Goal: Information Seeking & Learning: Compare options

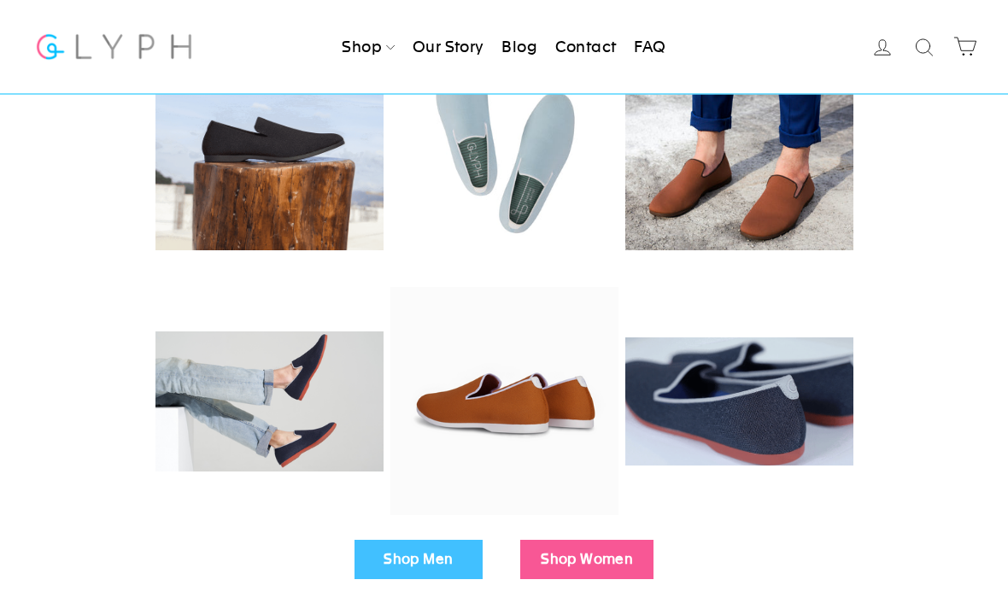
scroll to position [249, 0]
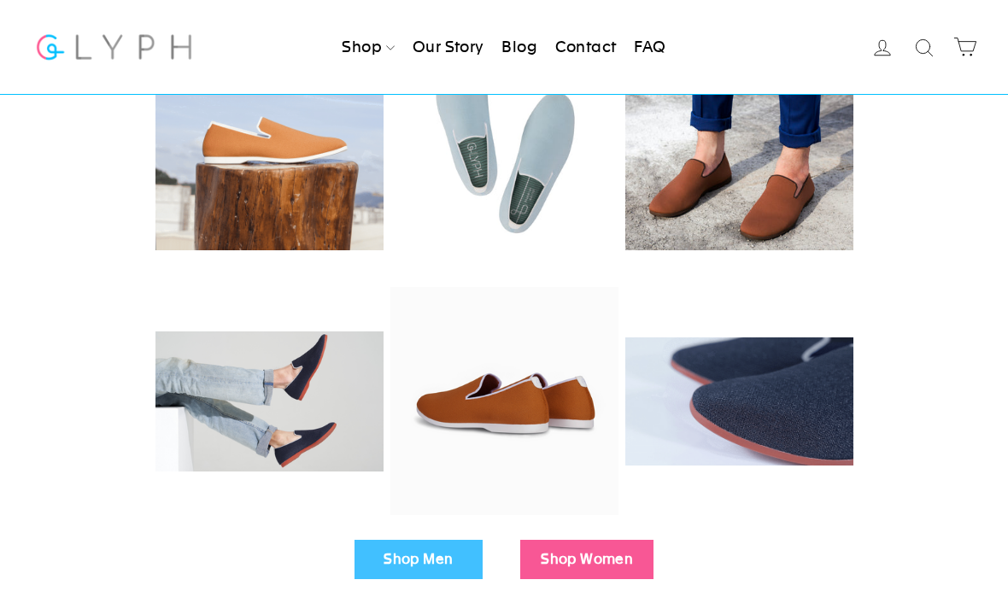
click at [440, 548] on link "Shop Men" at bounding box center [419, 559] width 128 height 39
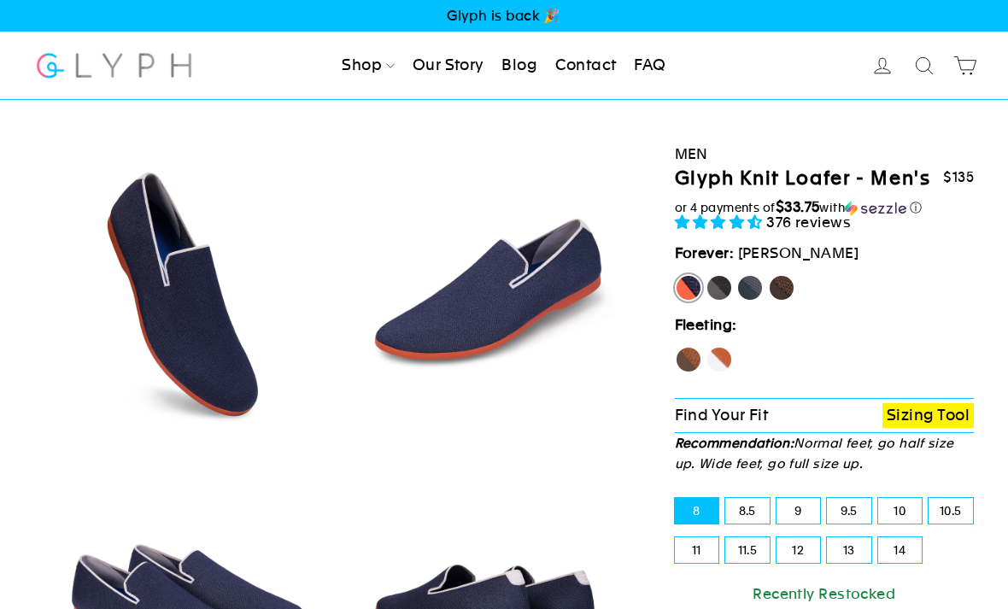
select select "highest-rating"
click at [724, 302] on label "Panther" at bounding box center [719, 287] width 27 height 27
click at [707, 275] on input "Panther" at bounding box center [706, 274] width 1 height 1
radio input "true"
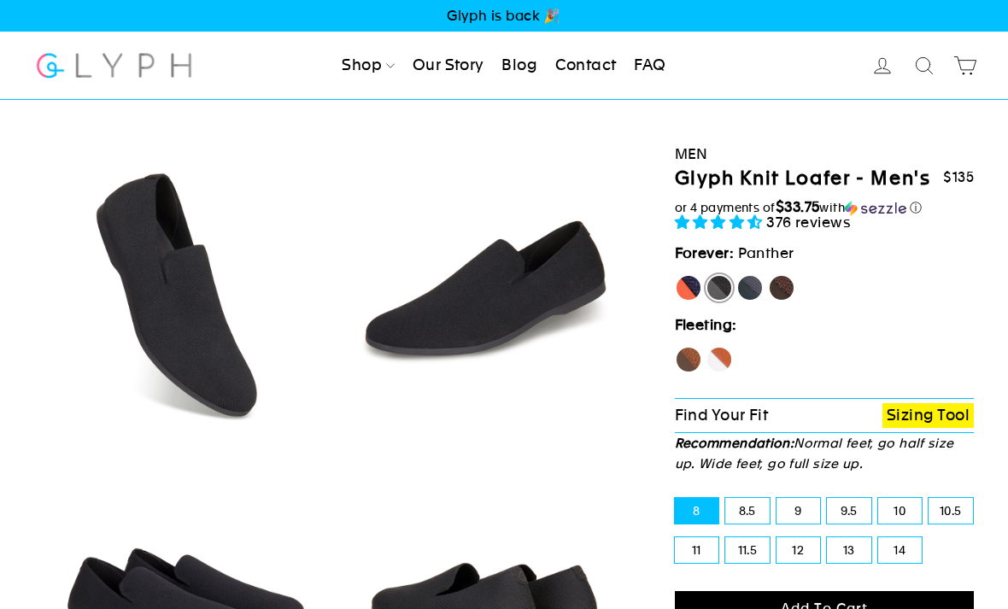
click at [756, 302] on label "Rhino" at bounding box center [749, 287] width 27 height 27
click at [737, 275] on input "Rhino" at bounding box center [736, 274] width 1 height 1
radio input "true"
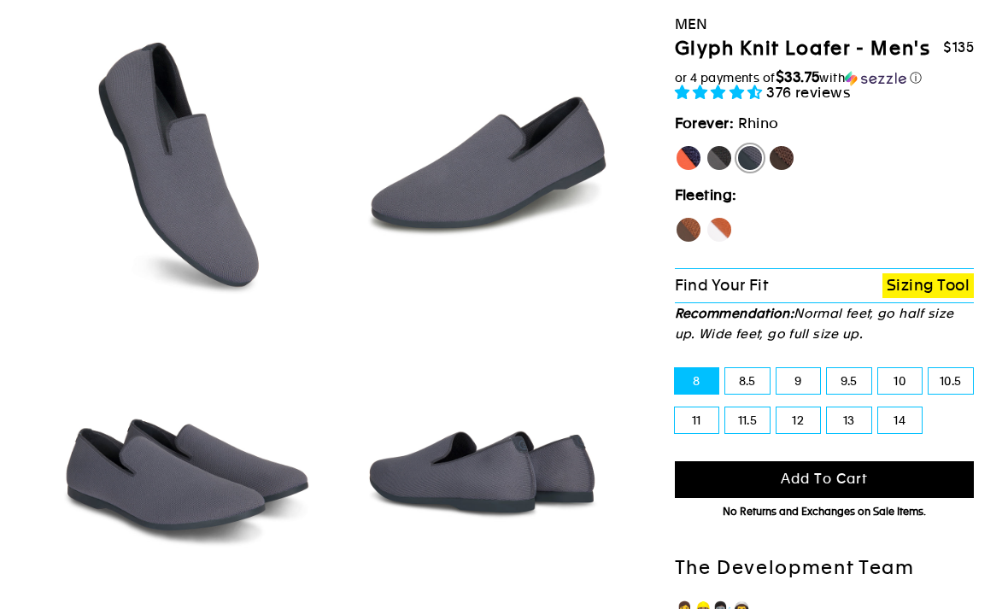
scroll to position [196, 0]
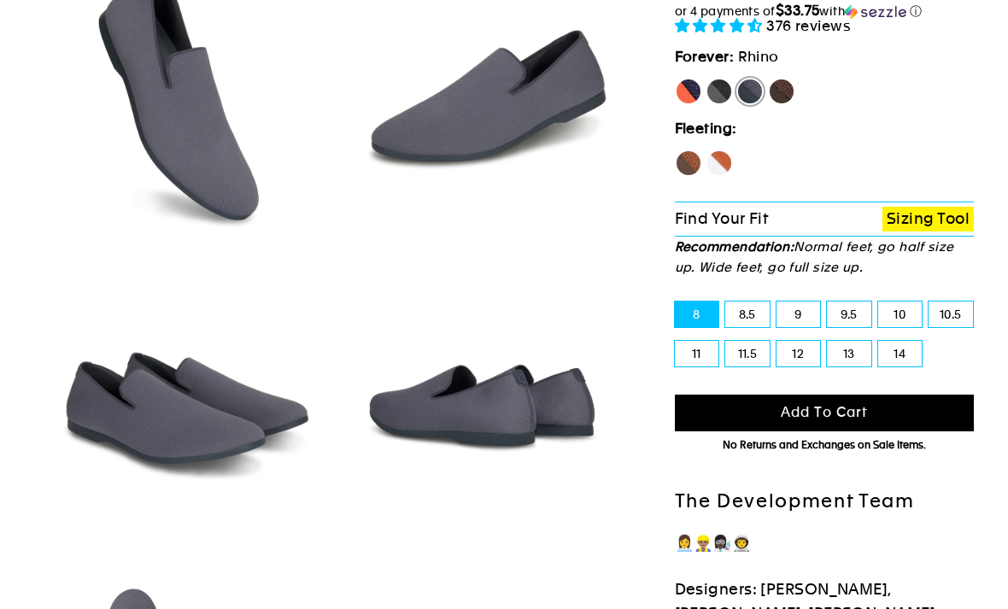
click at [902, 328] on label "10" at bounding box center [900, 315] width 44 height 26
click at [879, 303] on input "10" at bounding box center [878, 302] width 1 height 1
radio input "true"
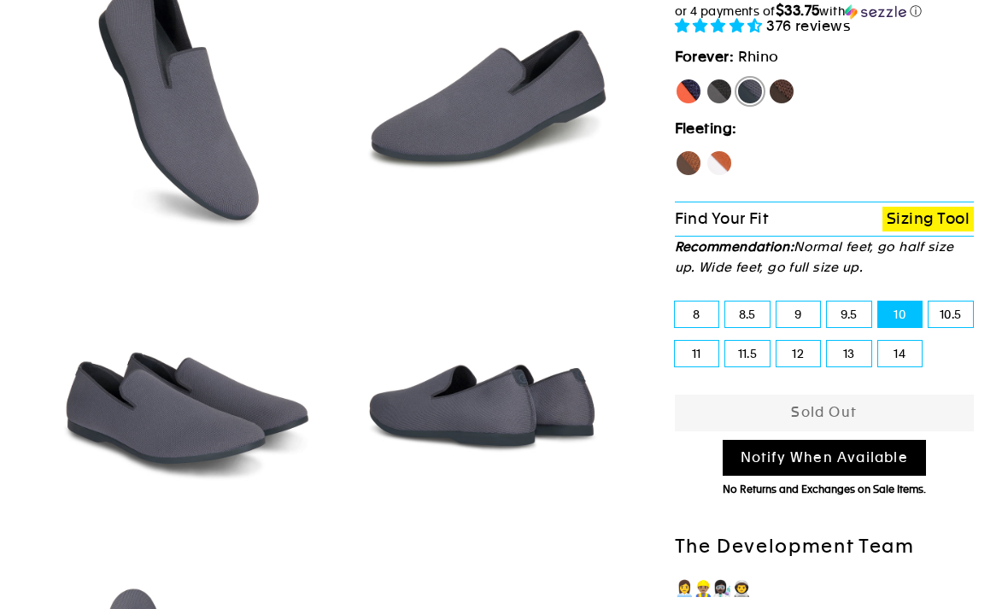
scroll to position [197, 0]
click at [958, 327] on label "10.5" at bounding box center [951, 315] width 44 height 26
click at [930, 302] on input "10.5" at bounding box center [929, 302] width 1 height 1
radio input "true"
click at [798, 327] on label "9" at bounding box center [799, 315] width 44 height 26
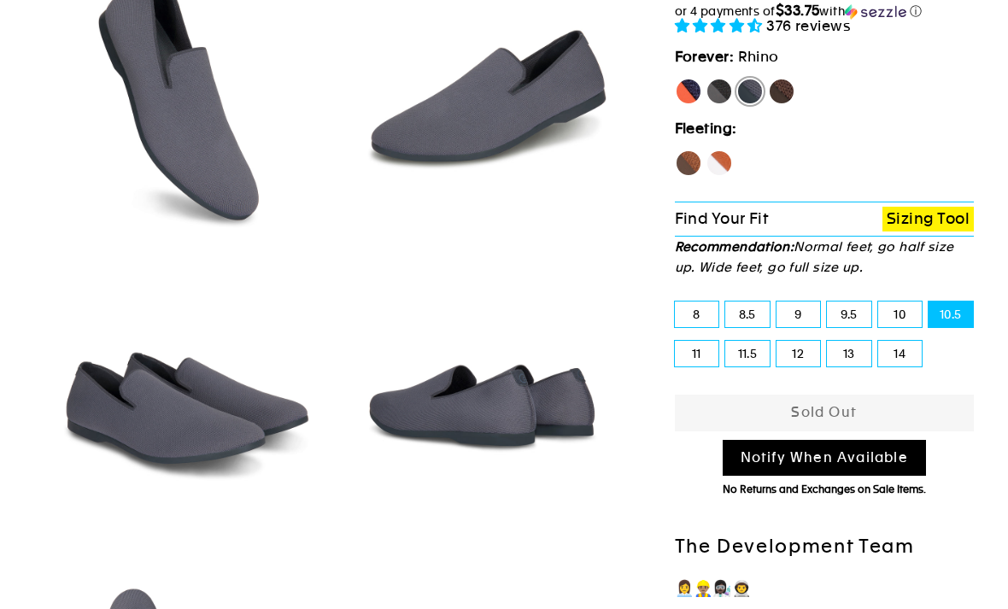
click at [777, 302] on input "9" at bounding box center [777, 302] width 1 height 1
radio input "true"
click at [695, 327] on label "8" at bounding box center [697, 315] width 44 height 26
click at [676, 302] on input "8" at bounding box center [675, 302] width 1 height 1
radio input "true"
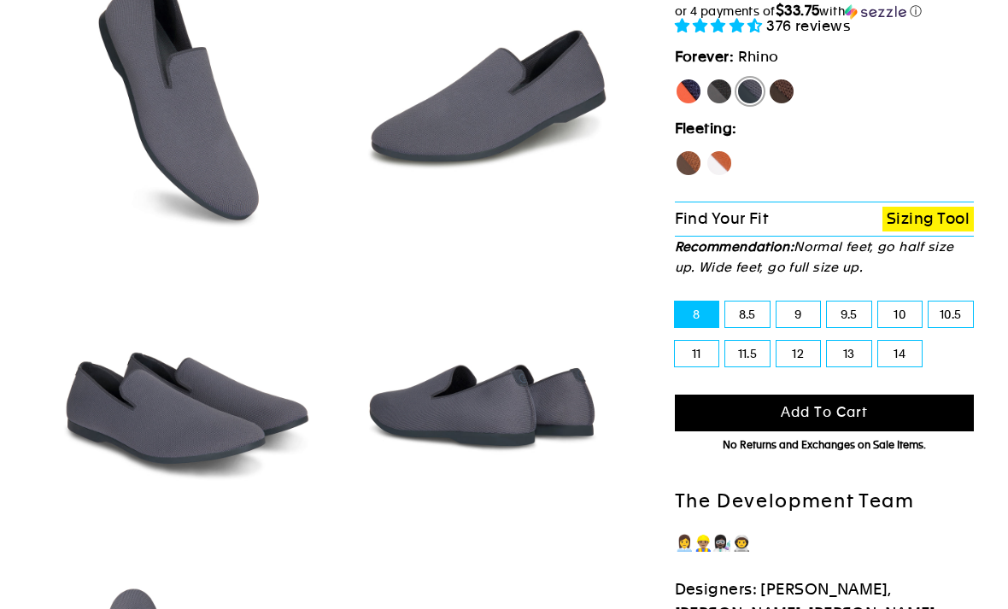
click at [818, 367] on label "12" at bounding box center [799, 354] width 44 height 26
click at [777, 342] on input "12" at bounding box center [777, 341] width 1 height 1
radio input "true"
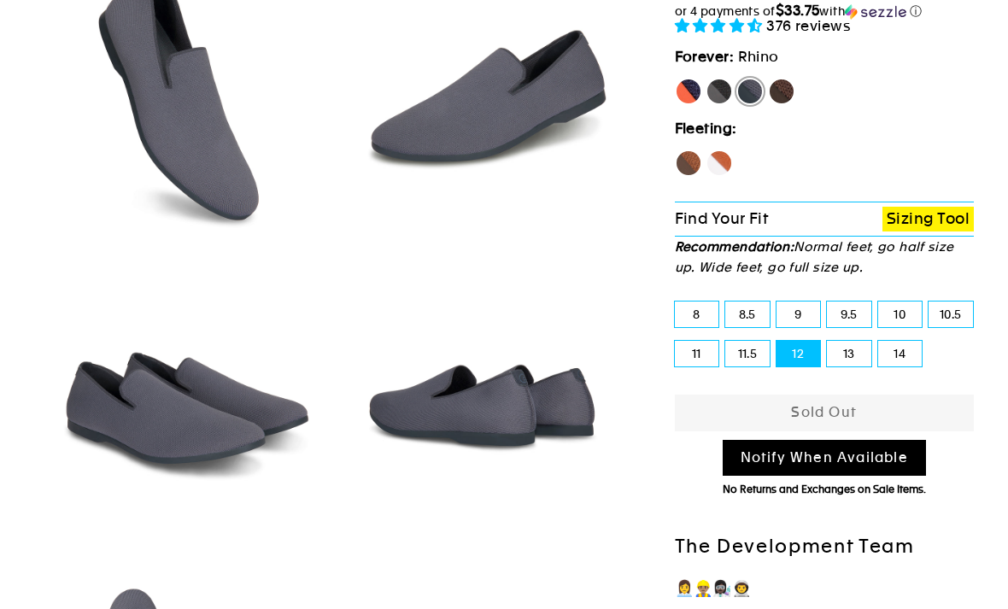
click at [852, 367] on label "13" at bounding box center [849, 354] width 44 height 26
click at [828, 342] on input "13" at bounding box center [827, 341] width 1 height 1
radio input "true"
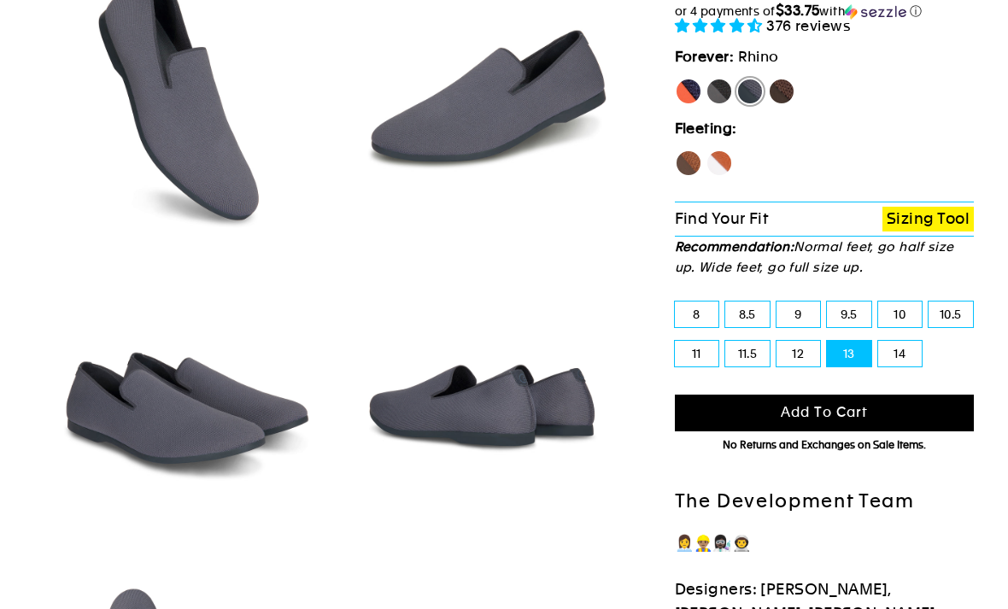
click at [974, 386] on fieldset "8 8.5 9 9.5 10 10.5 11 11.5 12 13 14" at bounding box center [825, 340] width 307 height 91
click at [958, 327] on label "10.5" at bounding box center [951, 315] width 44 height 26
click at [930, 302] on input "10.5" at bounding box center [929, 302] width 1 height 1
radio input "true"
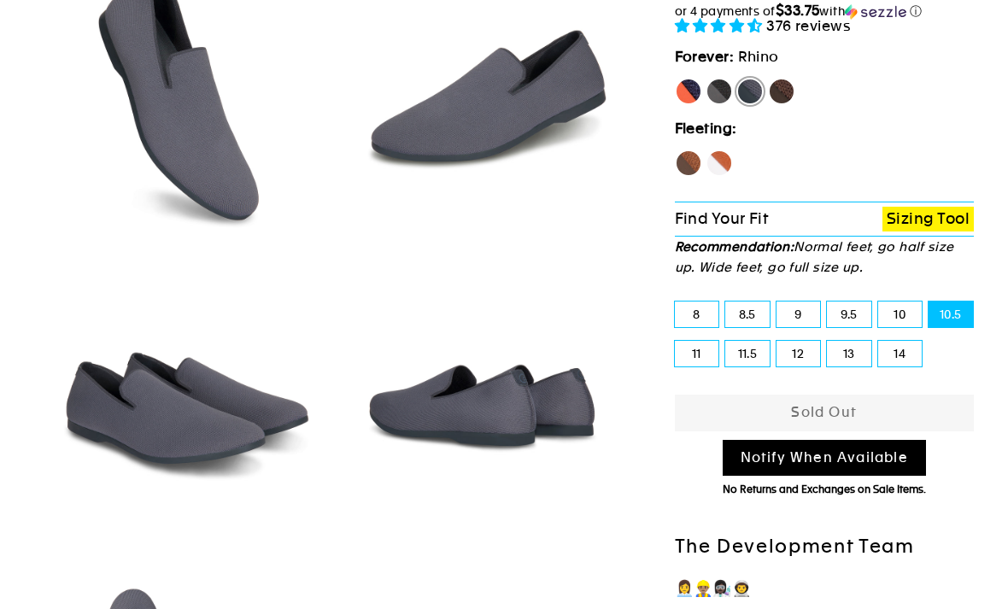
click at [889, 327] on label "10" at bounding box center [900, 315] width 44 height 26
click at [879, 302] on input "10" at bounding box center [878, 302] width 1 height 1
radio input "true"
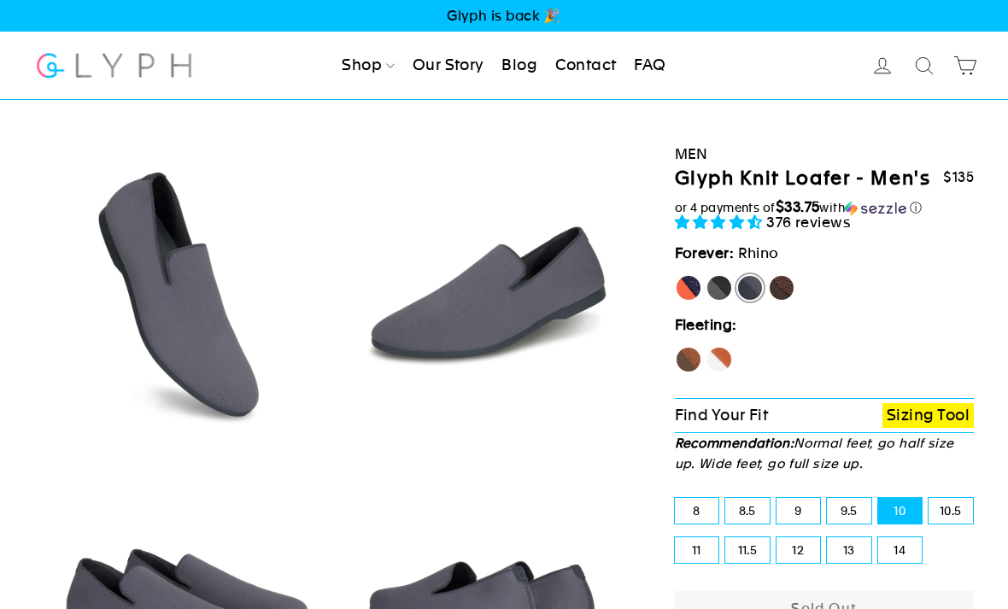
click at [690, 302] on label "[PERSON_NAME]" at bounding box center [688, 287] width 27 height 27
click at [676, 275] on input "[PERSON_NAME]" at bounding box center [675, 274] width 1 height 1
radio input "true"
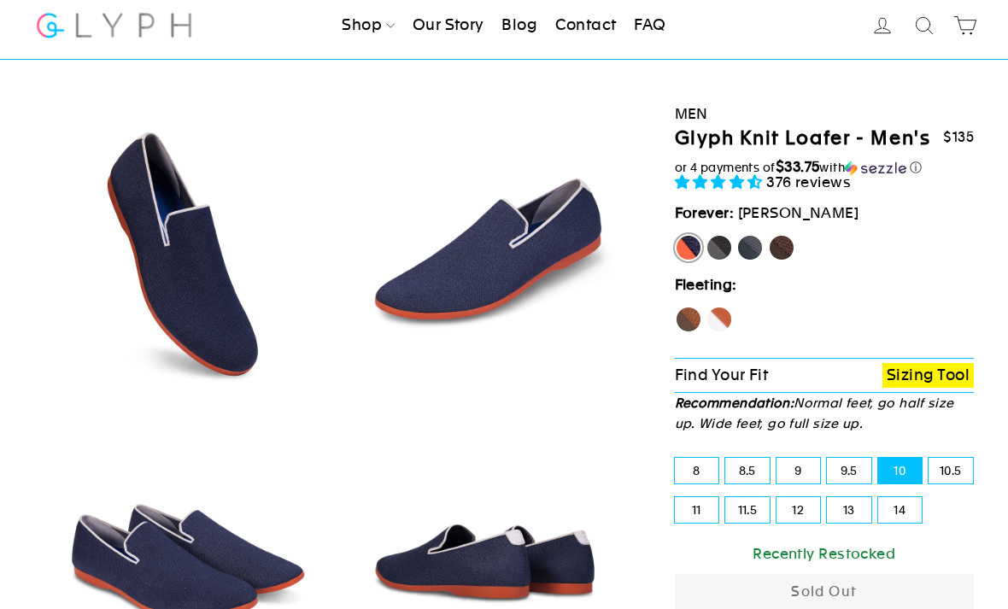
scroll to position [51, 0]
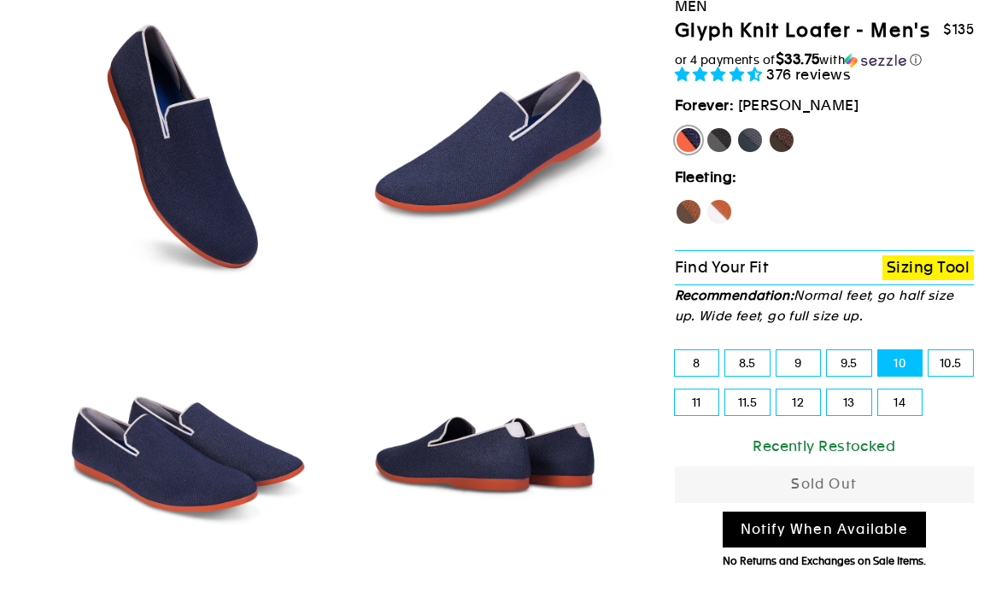
scroll to position [185, 0]
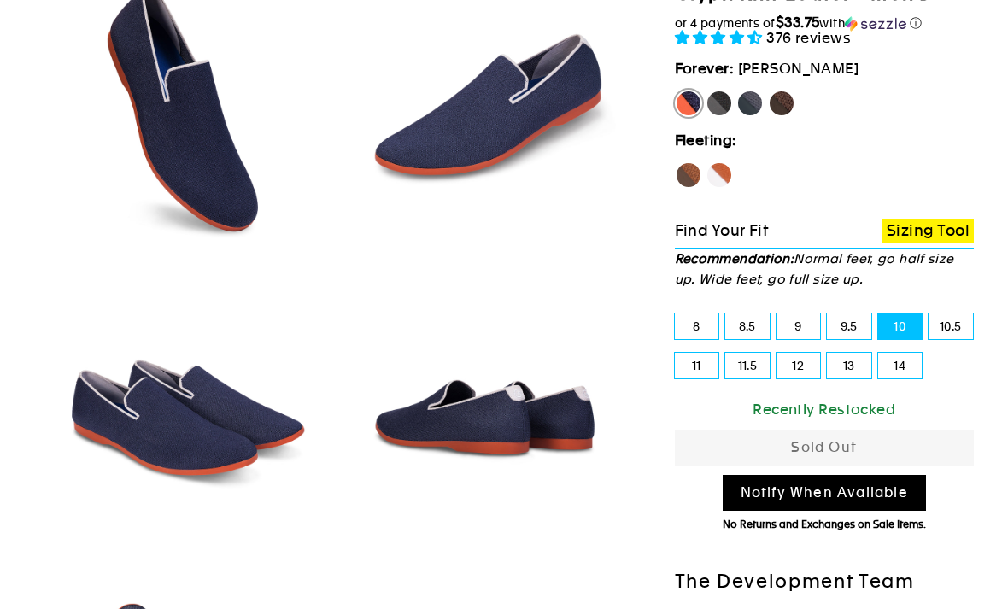
click at [953, 339] on label "10.5" at bounding box center [951, 327] width 44 height 26
click at [930, 314] on input "10.5" at bounding box center [929, 314] width 1 height 1
radio input "true"
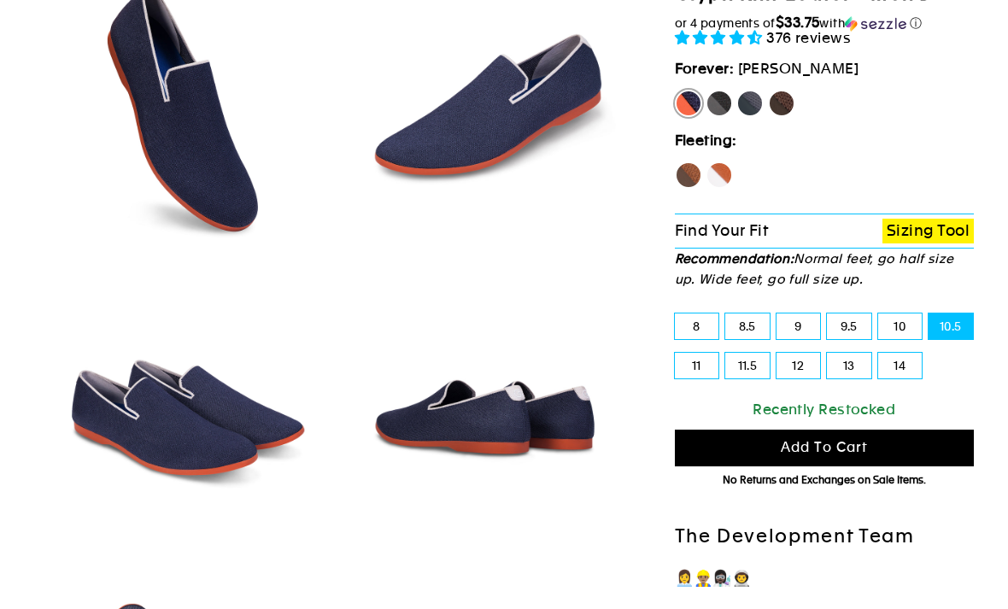
click at [897, 339] on label "10" at bounding box center [900, 327] width 44 height 26
click at [879, 314] on input "10" at bounding box center [878, 314] width 1 height 1
radio input "true"
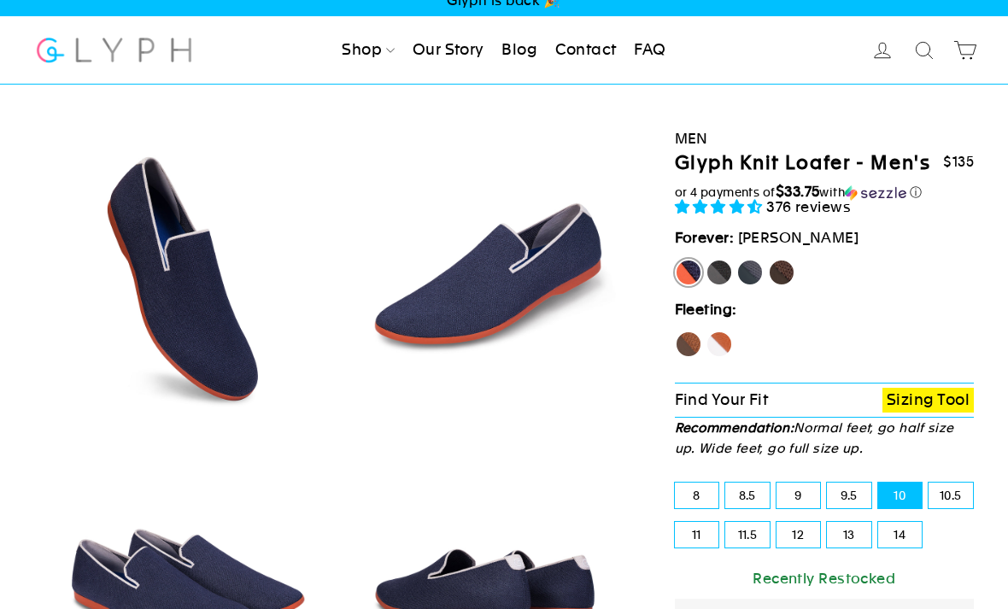
scroll to position [17, 0]
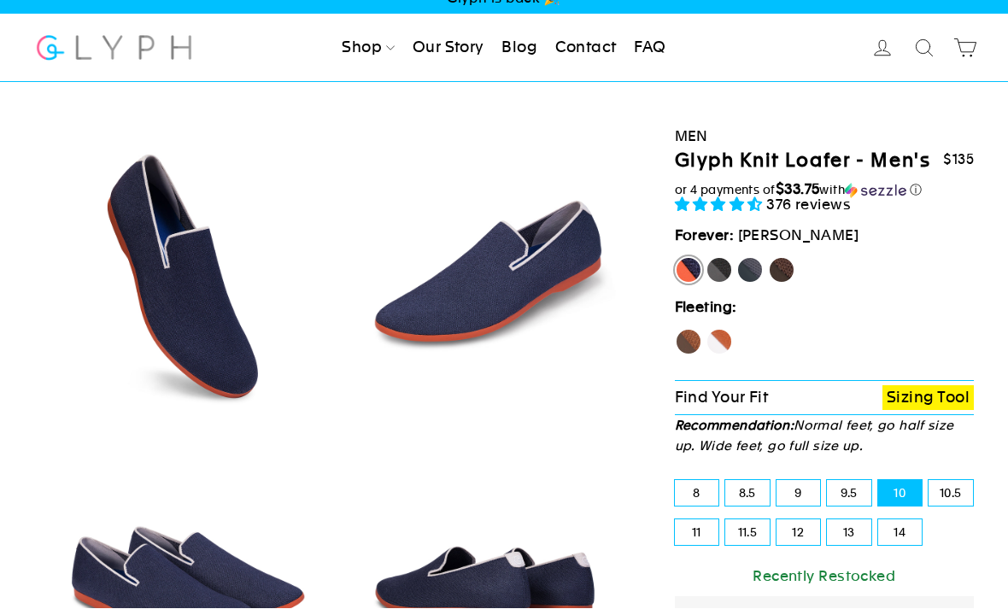
click at [786, 285] on label "Mustang" at bounding box center [781, 270] width 27 height 27
click at [769, 258] on input "Mustang" at bounding box center [768, 257] width 1 height 1
radio input "true"
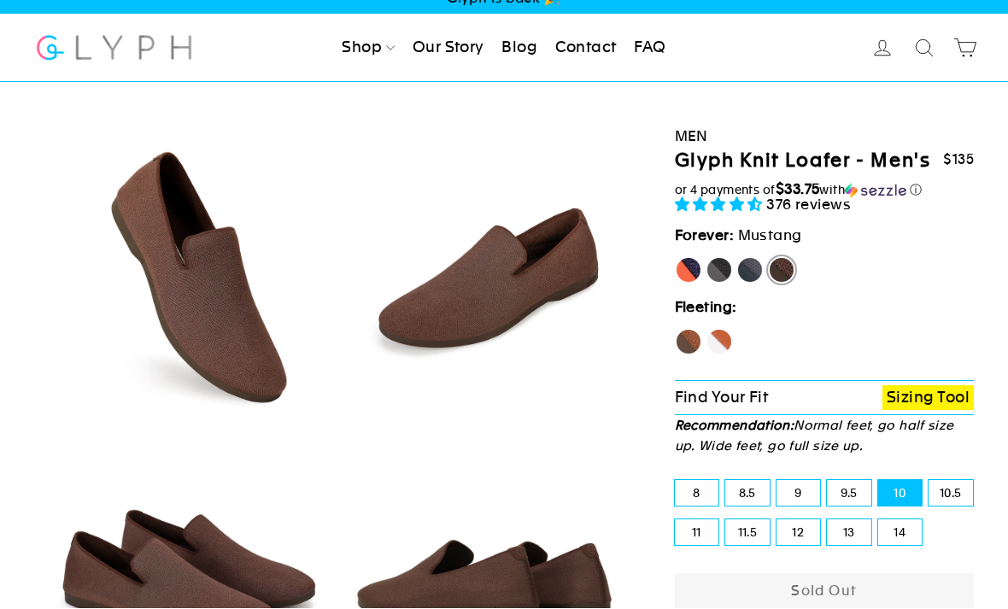
scroll to position [18, 0]
click at [753, 284] on label "Rhino" at bounding box center [749, 269] width 27 height 27
click at [737, 257] on input "Rhino" at bounding box center [736, 256] width 1 height 1
radio input "true"
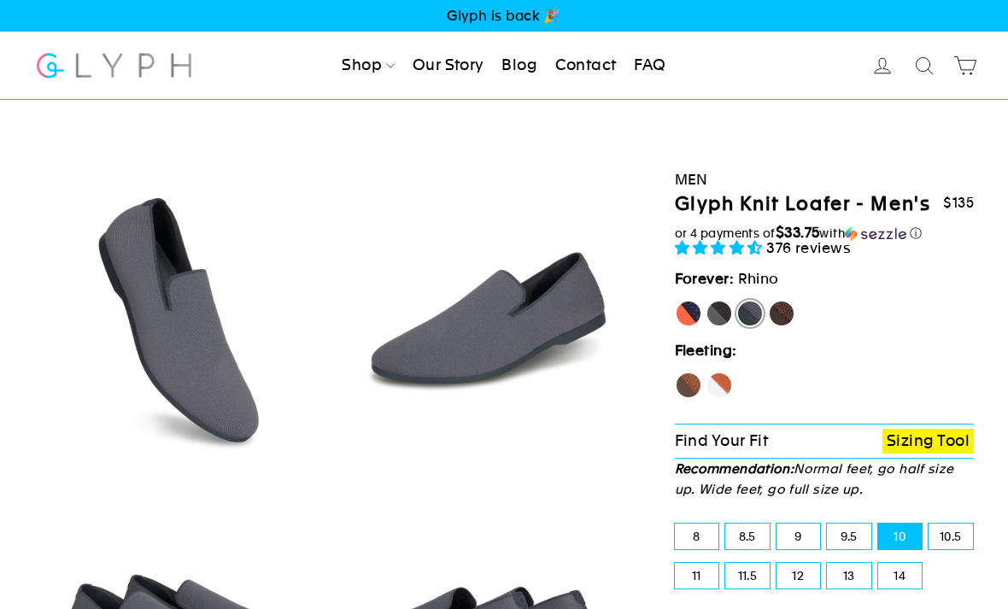
click at [444, 58] on link "Our Story" at bounding box center [448, 66] width 85 height 38
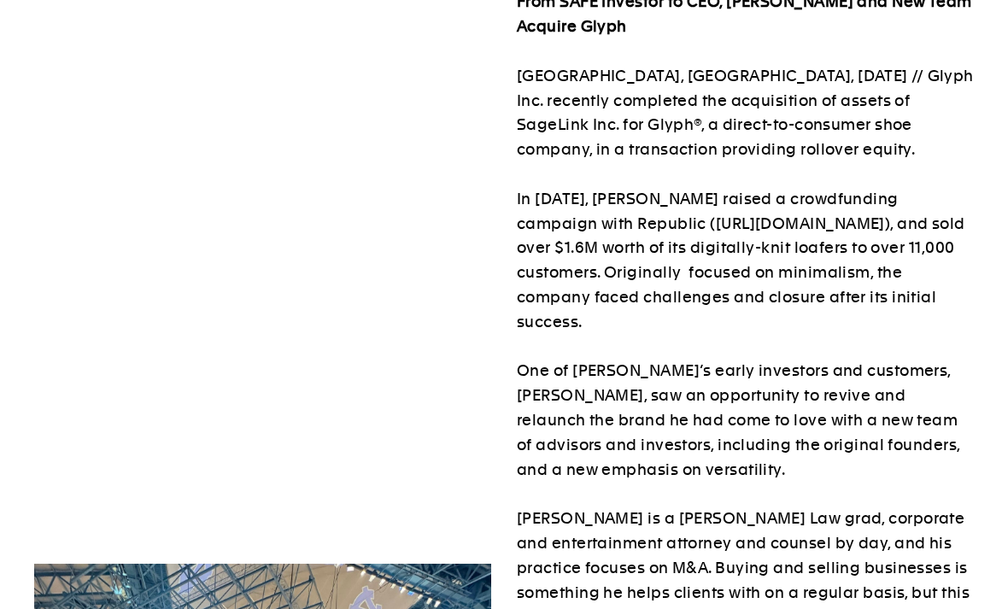
scroll to position [123, 0]
